Goal: Find contact information: Find contact information

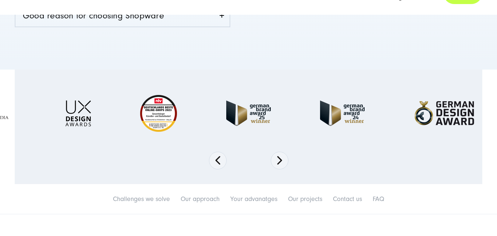
scroll to position [368, 0]
click at [280, 163] on button "Next" at bounding box center [280, 160] width 18 height 18
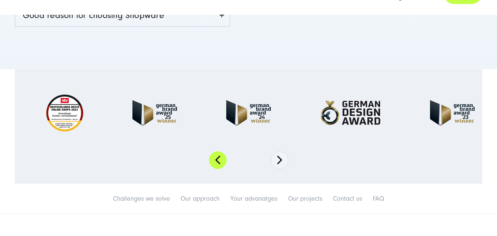
click at [220, 162] on button "Previous" at bounding box center [218, 160] width 18 height 18
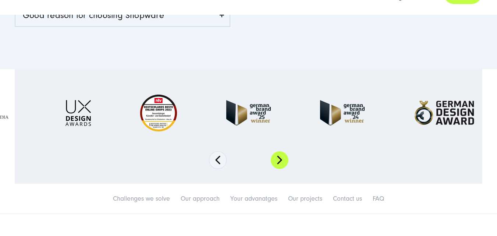
click at [282, 165] on button "Next" at bounding box center [280, 160] width 18 height 18
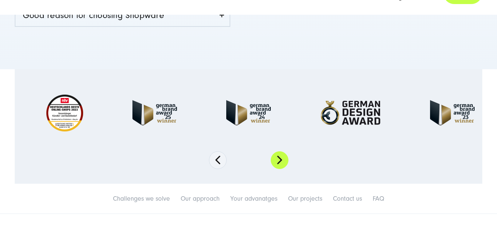
click at [279, 164] on button "Next" at bounding box center [280, 160] width 18 height 18
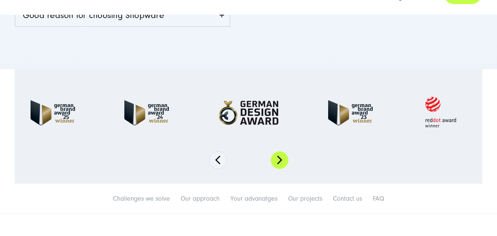
click at [279, 164] on button "Next" at bounding box center [280, 160] width 18 height 18
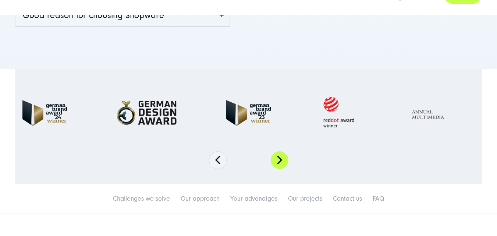
click at [282, 162] on button "Next" at bounding box center [280, 160] width 18 height 18
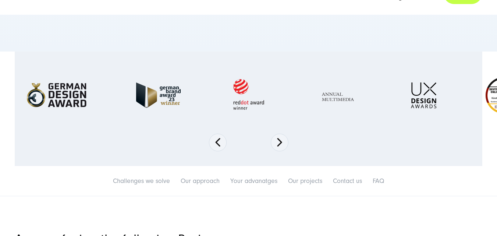
scroll to position [442, 0]
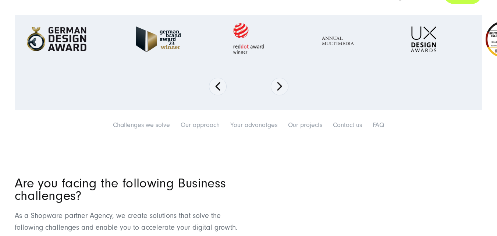
click at [347, 124] on link "Contact us" at bounding box center [347, 125] width 29 height 8
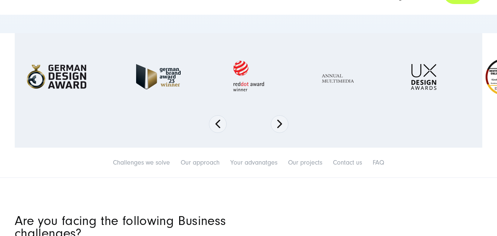
scroll to position [405, 0]
